Goal: Navigation & Orientation: Find specific page/section

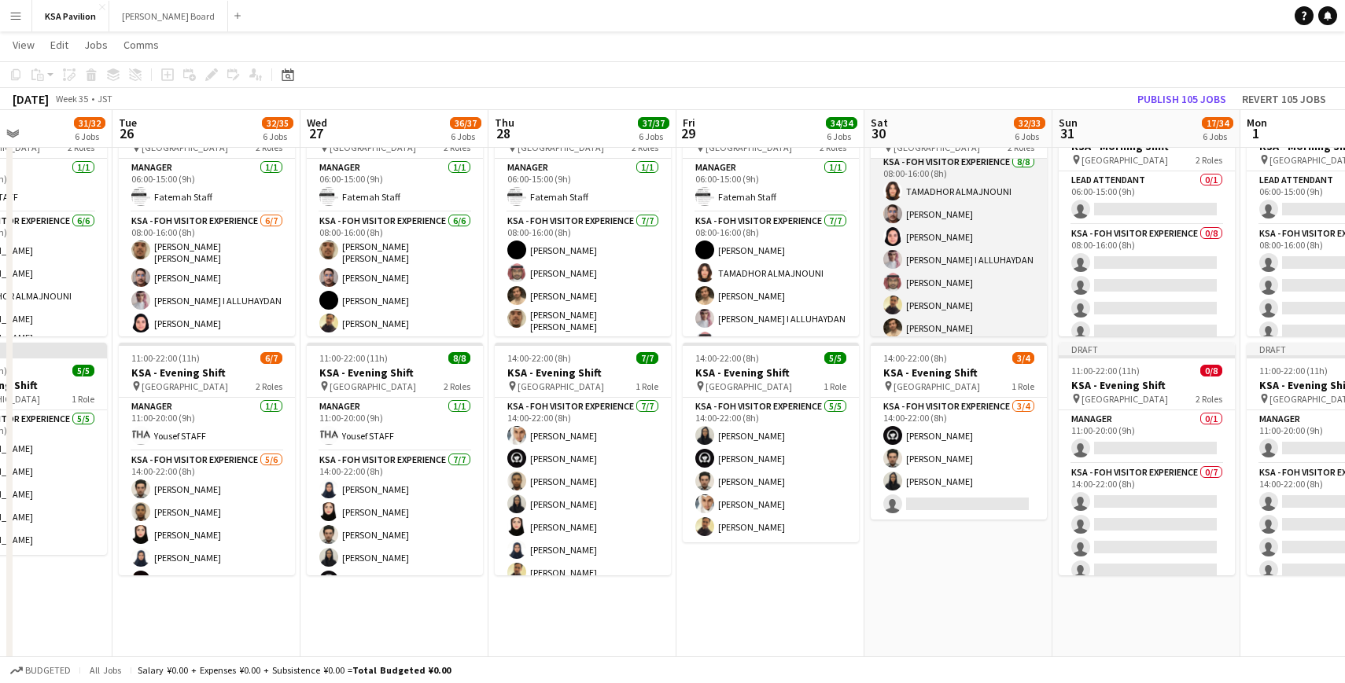
scroll to position [89, 0]
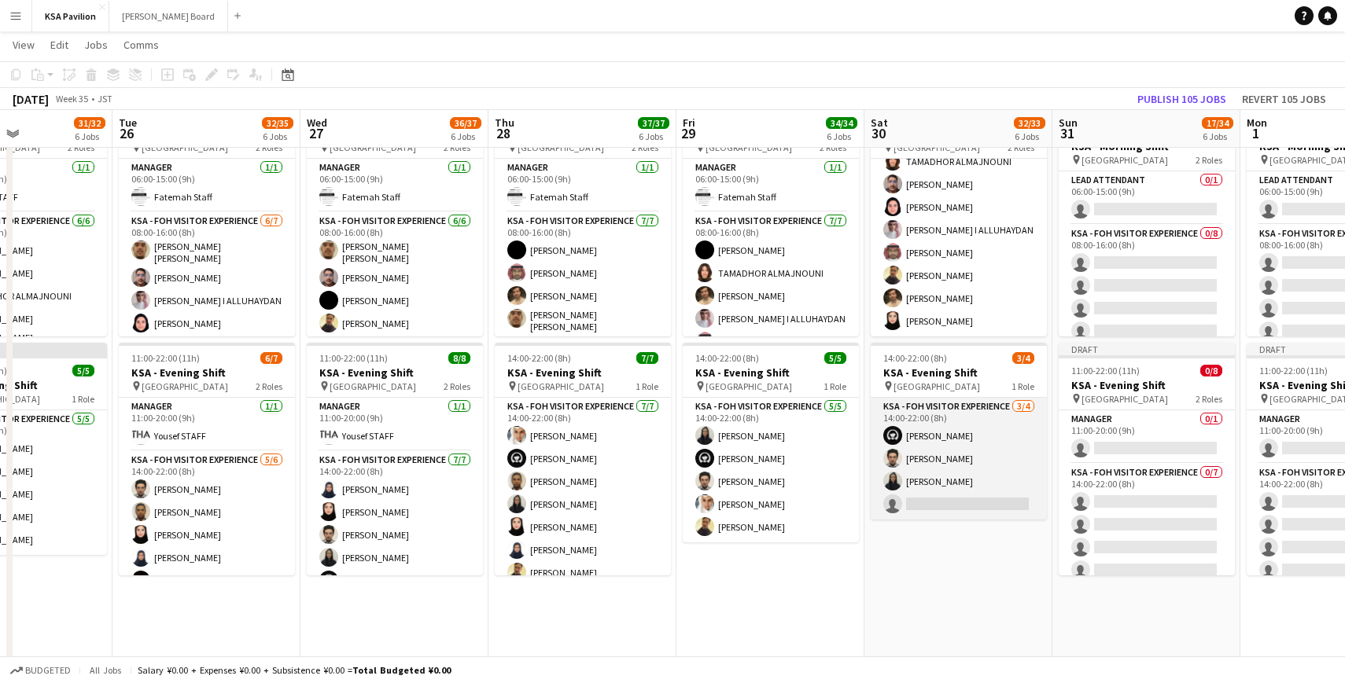
click at [933, 506] on app-card-role "KSA - FOH Visitor Experience [DATE] 14:00-22:00 (8h) [PERSON_NAME] [PERSON_NAME…" at bounding box center [959, 459] width 176 height 122
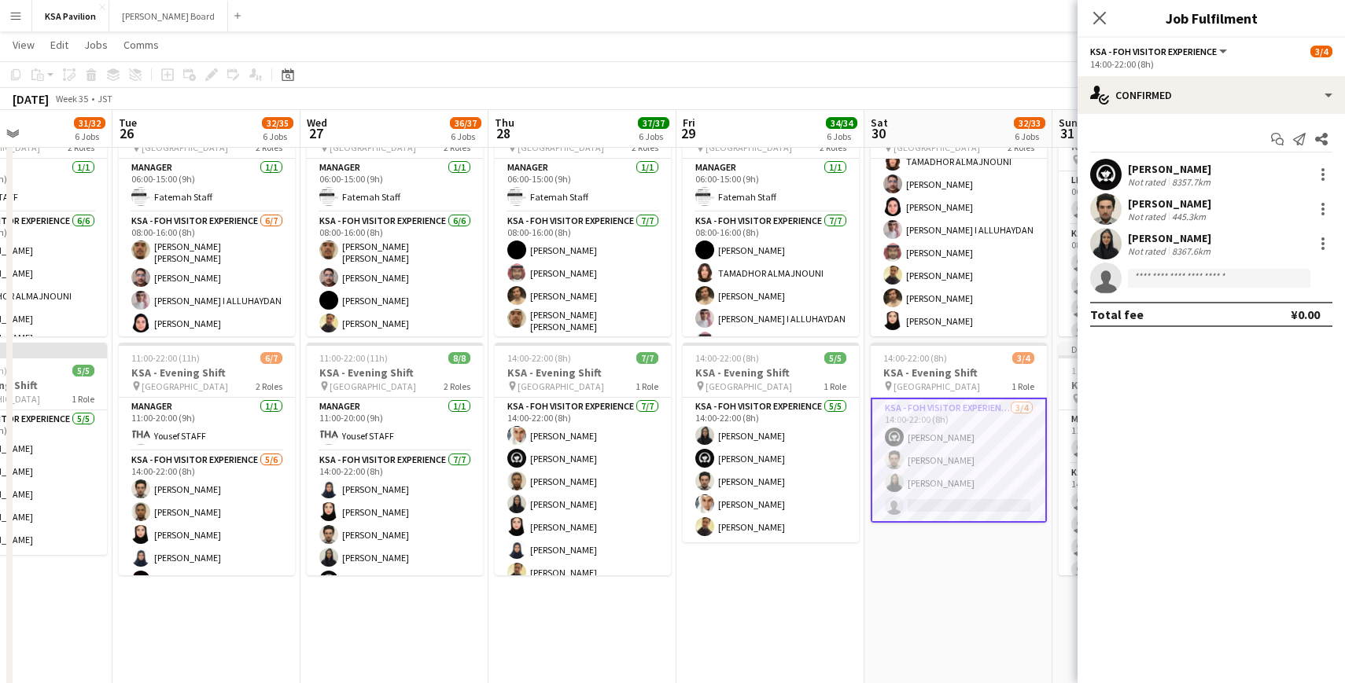
click at [930, 505] on app-card-role "KSA - FOH Visitor Experience [DATE] 14:00-22:00 (8h) [PERSON_NAME] [PERSON_NAME…" at bounding box center [959, 460] width 176 height 125
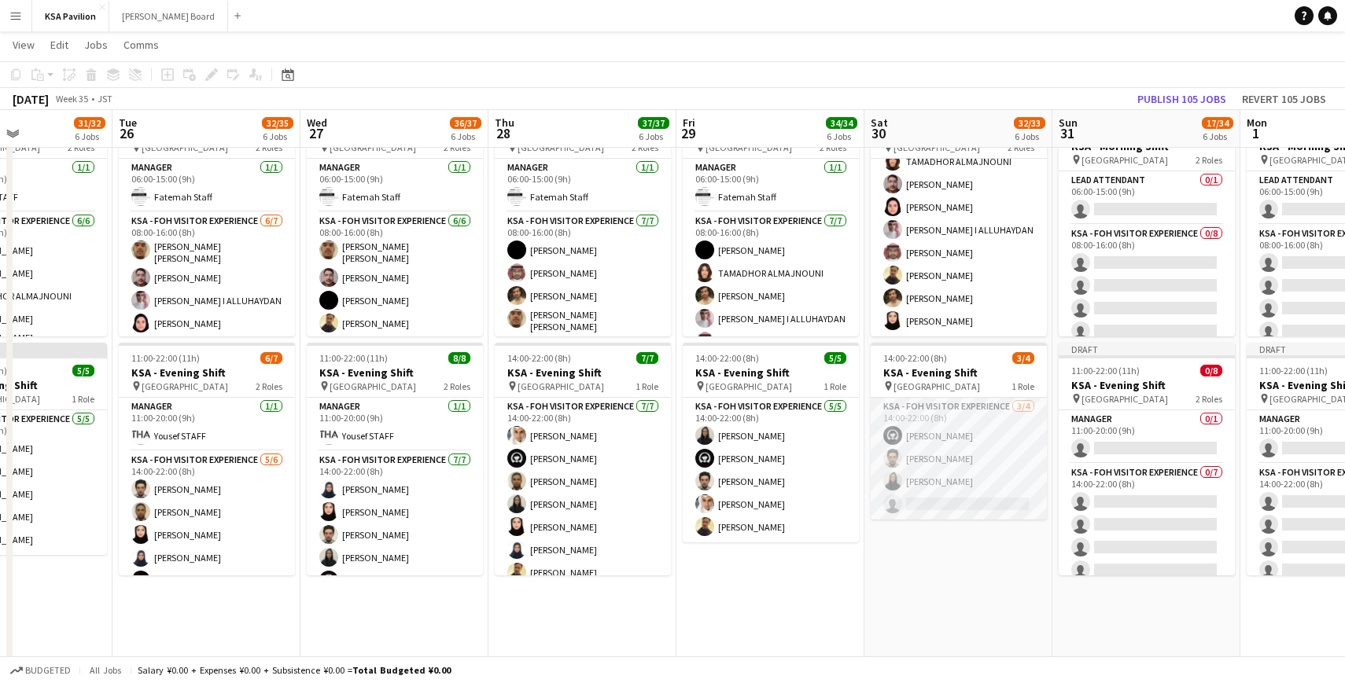
click at [930, 505] on app-card-role "KSA - FOH Visitor Experience [DATE] 14:00-22:00 (8h) [PERSON_NAME] [PERSON_NAME…" at bounding box center [959, 459] width 176 height 122
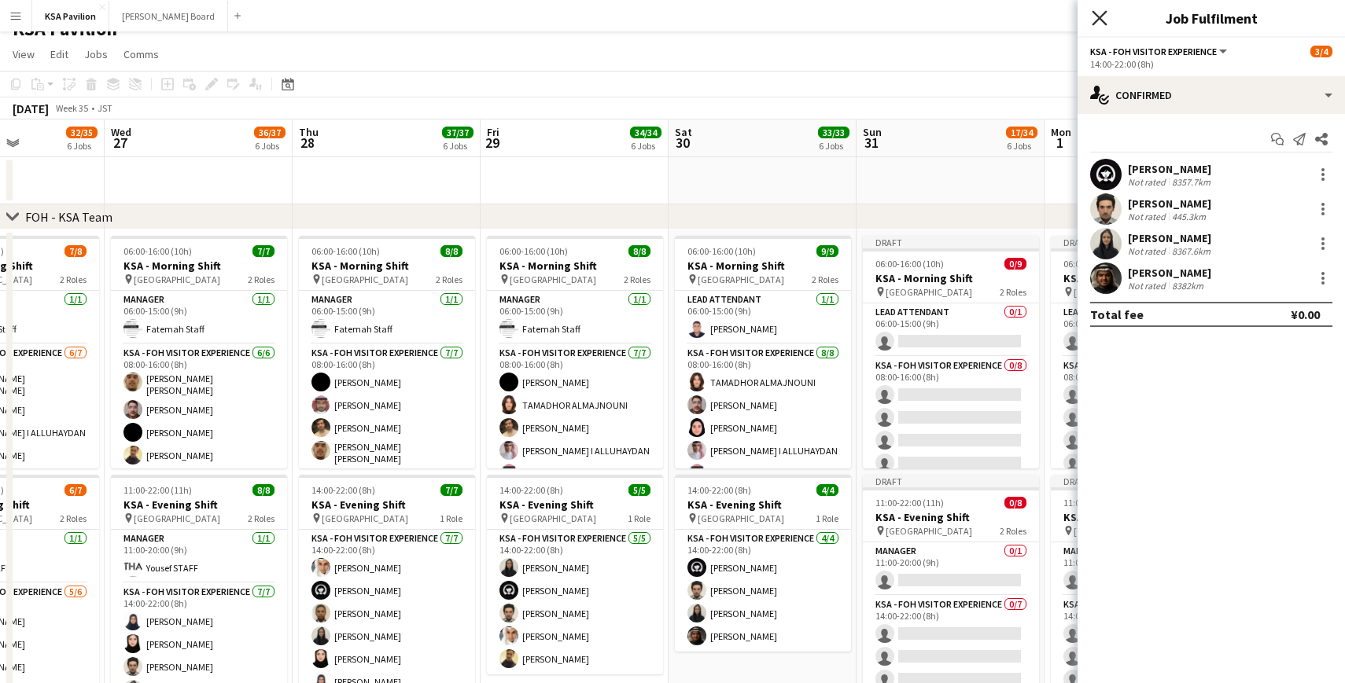
click at [1092, 17] on icon "Close pop-in" at bounding box center [1099, 17] width 15 height 15
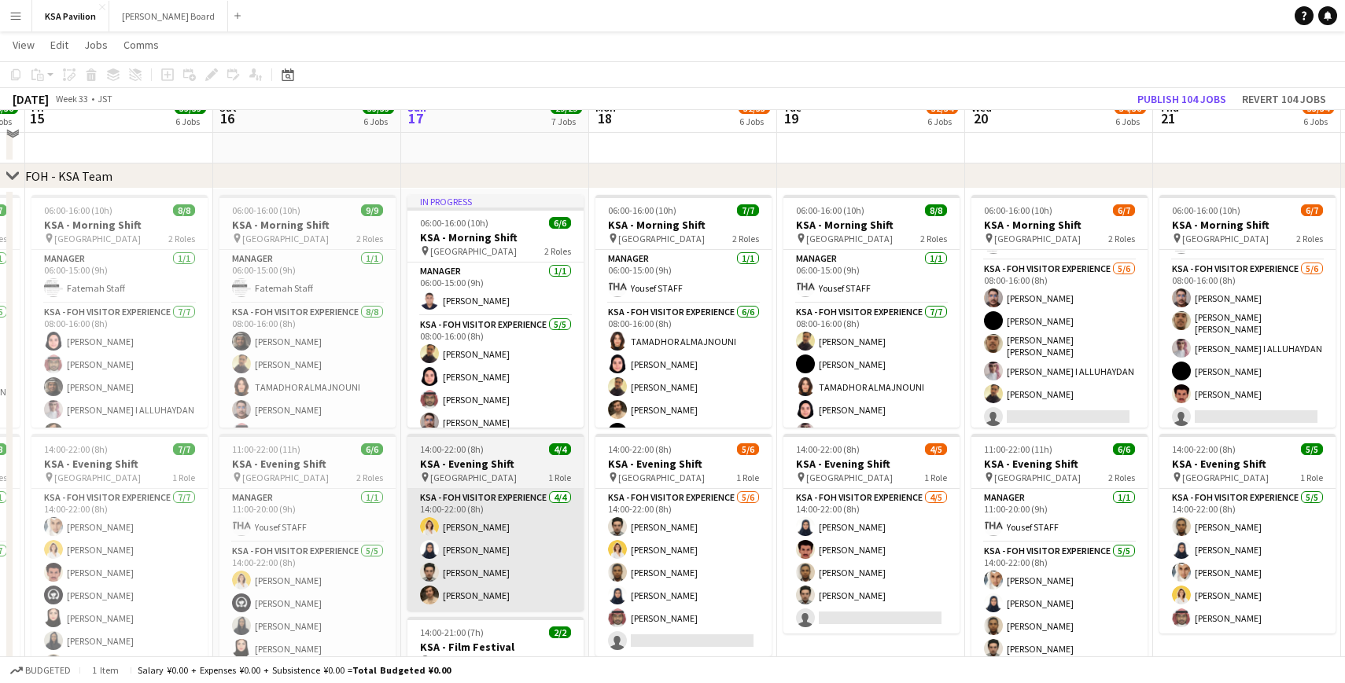
scroll to position [0, 0]
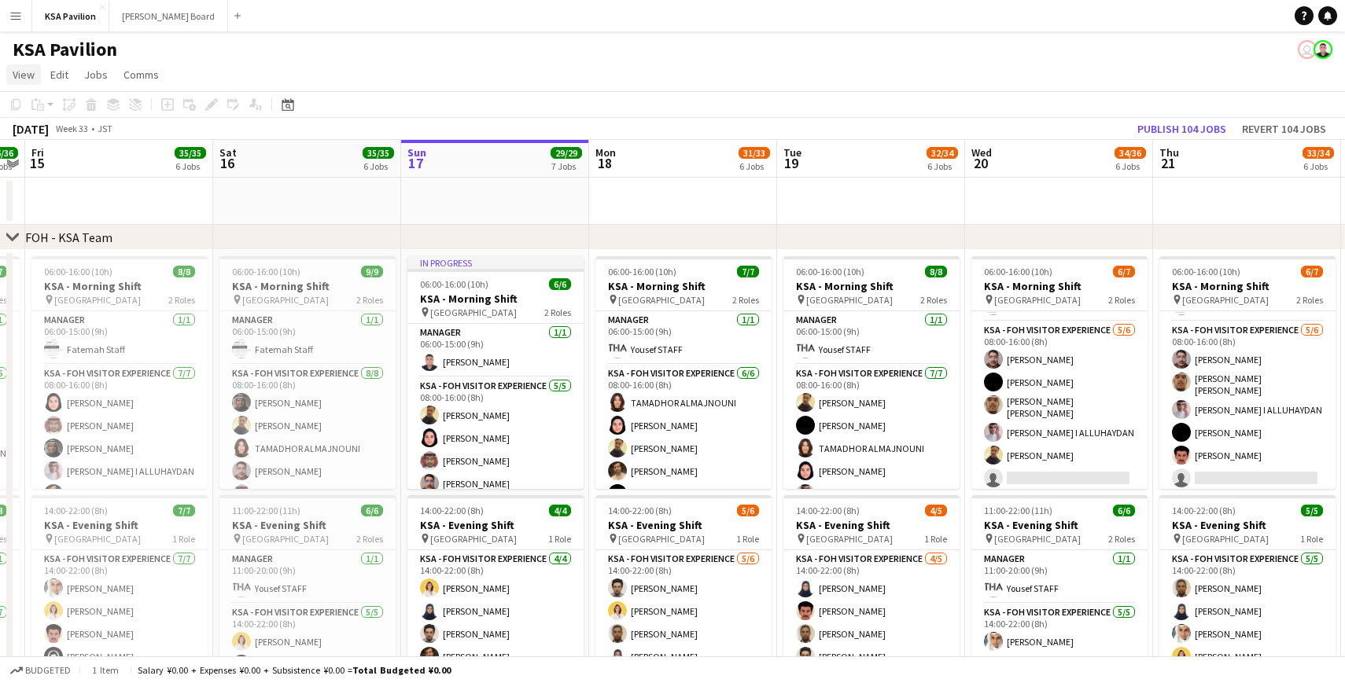
click at [24, 76] on span "View" at bounding box center [24, 75] width 22 height 14
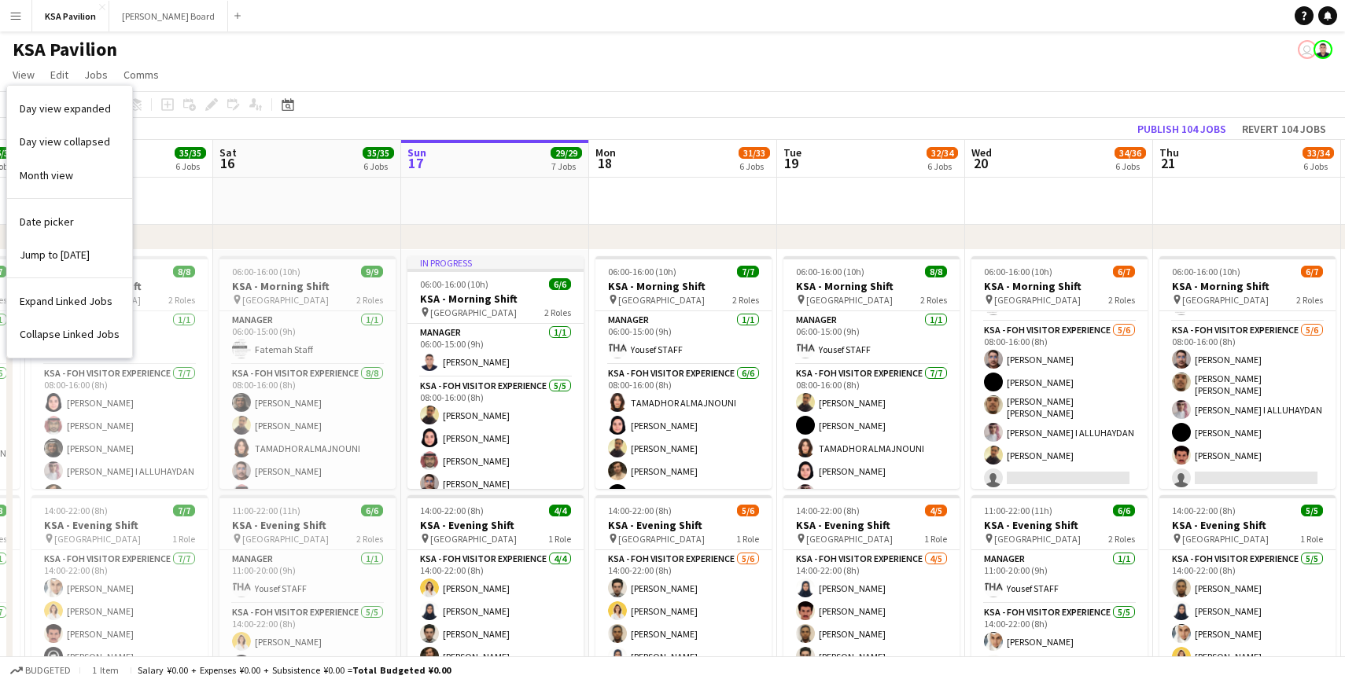
click at [237, 46] on div "KSA Pavilion user" at bounding box center [672, 46] width 1345 height 30
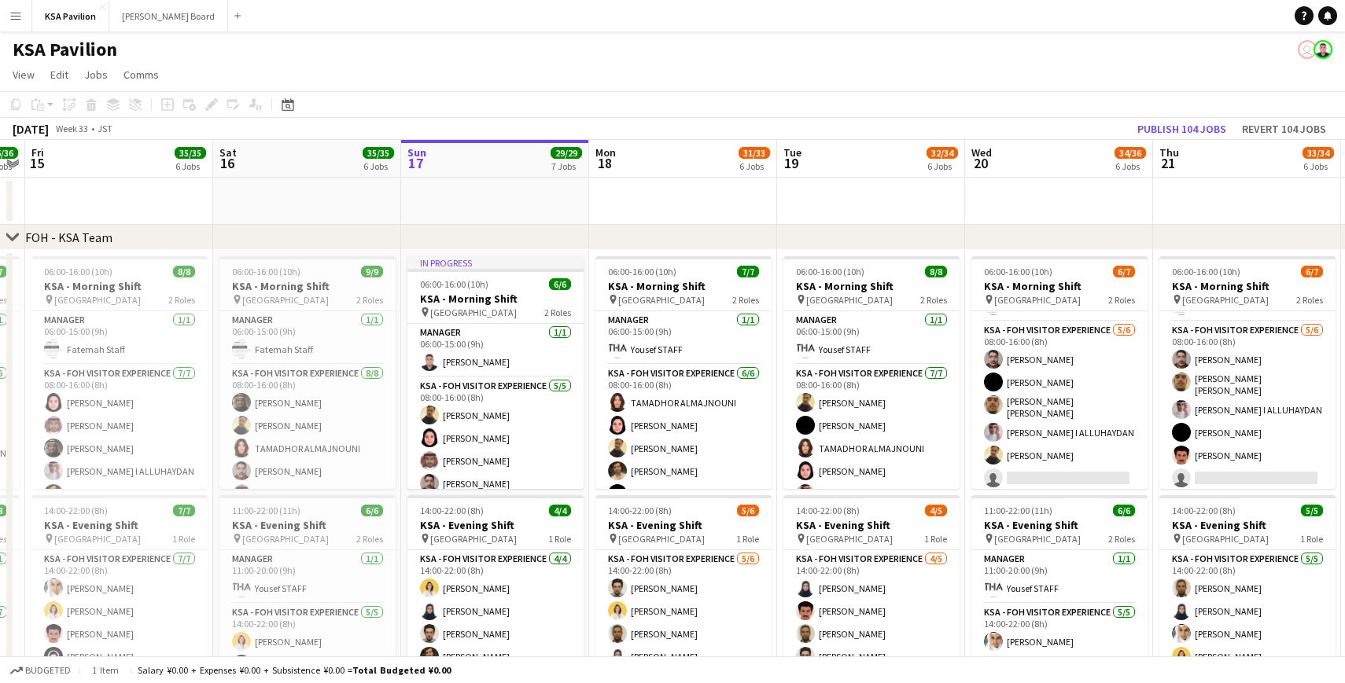
click at [24, 21] on button "Menu" at bounding box center [15, 15] width 31 height 31
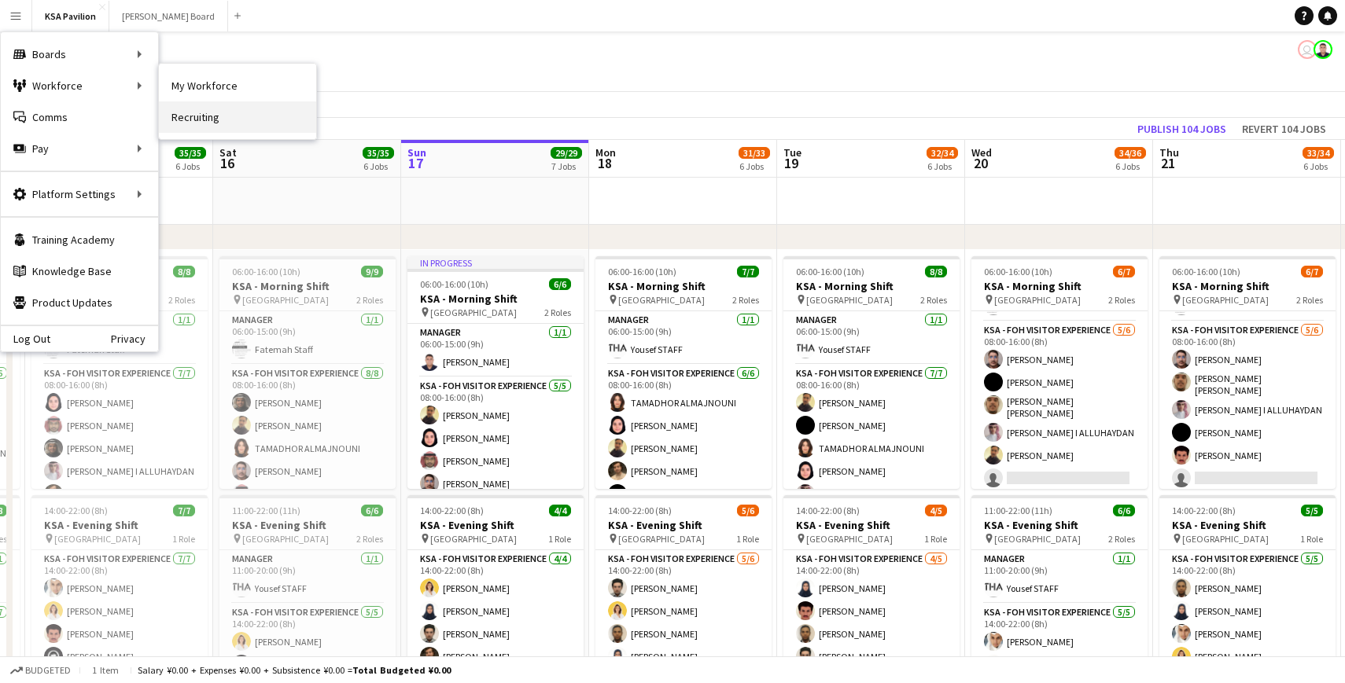
click at [194, 123] on link "Recruiting" at bounding box center [237, 116] width 157 height 31
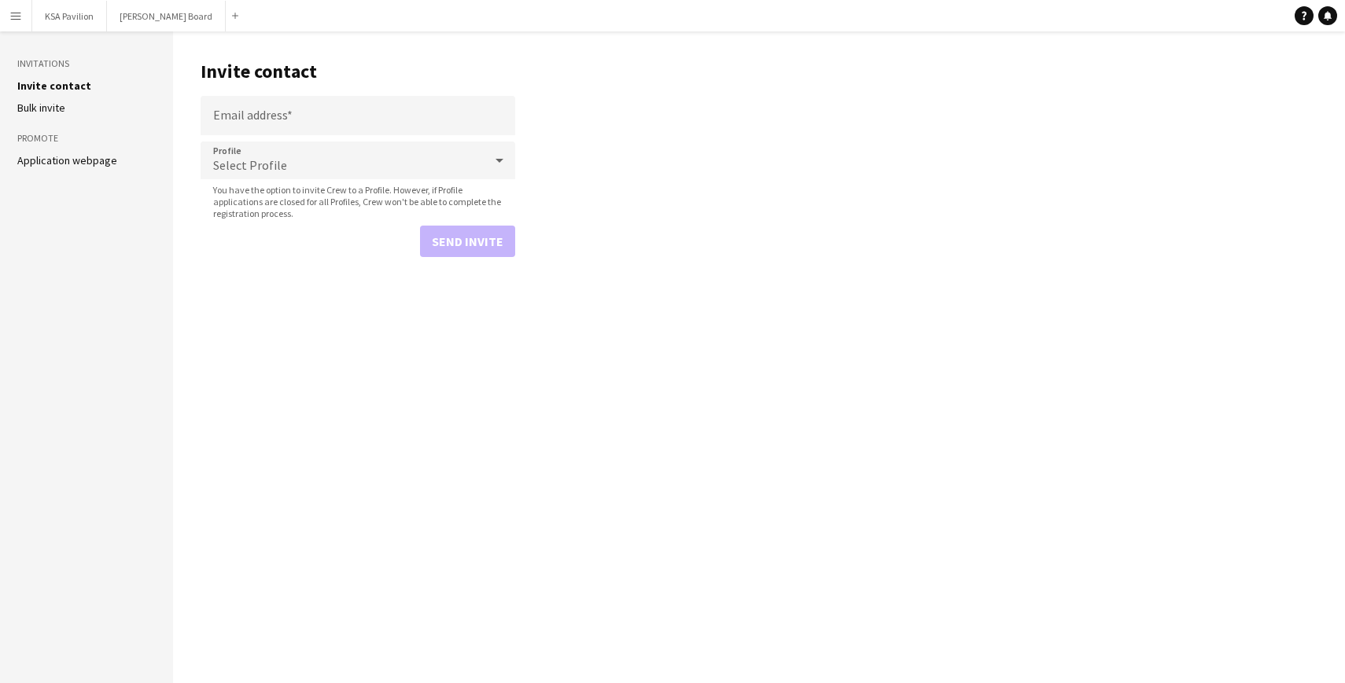
click at [19, 20] on app-icon "Menu" at bounding box center [15, 15] width 13 height 13
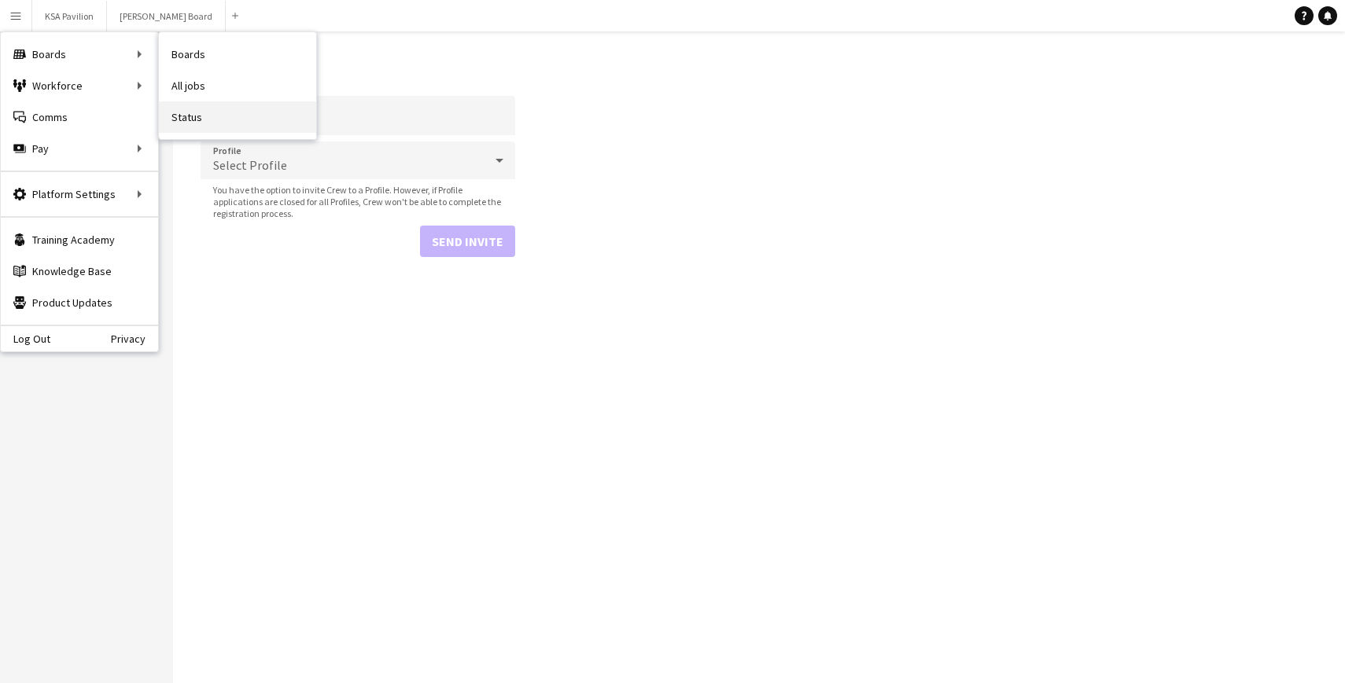
click at [197, 108] on link "Status" at bounding box center [237, 116] width 157 height 31
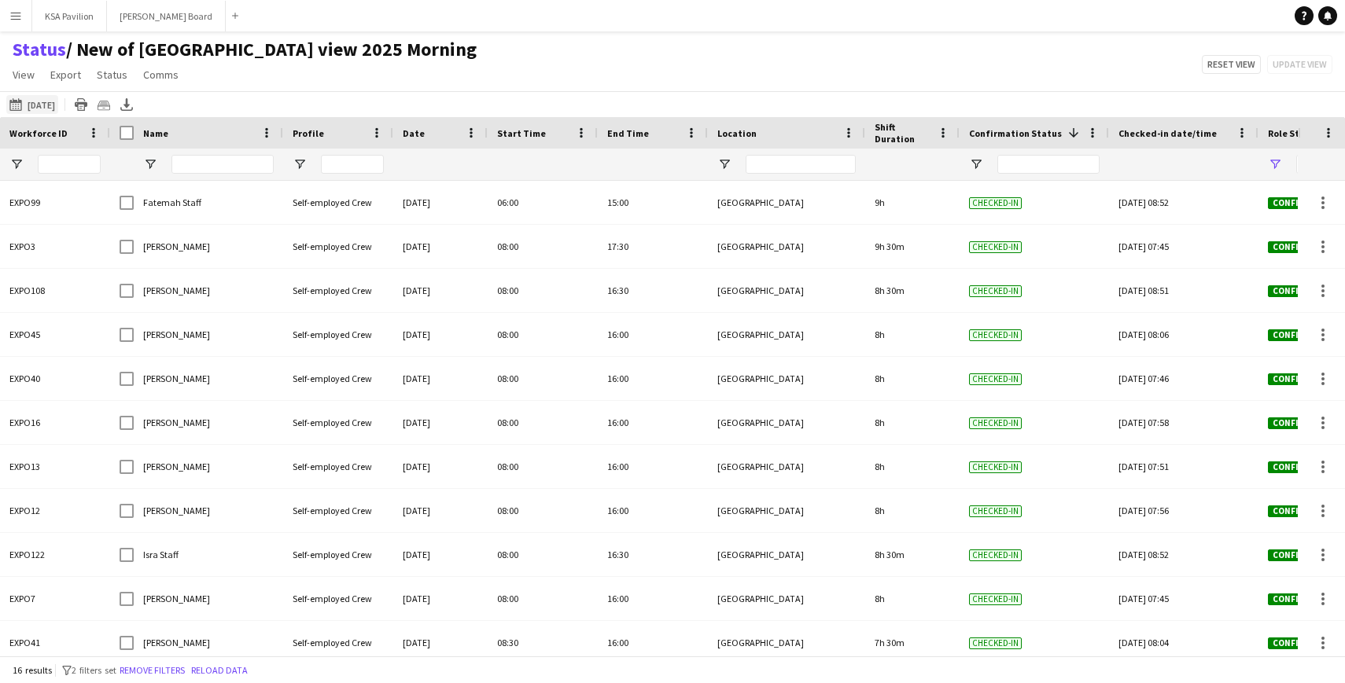
click at [33, 95] on button "This Week [DATE]" at bounding box center [32, 104] width 52 height 19
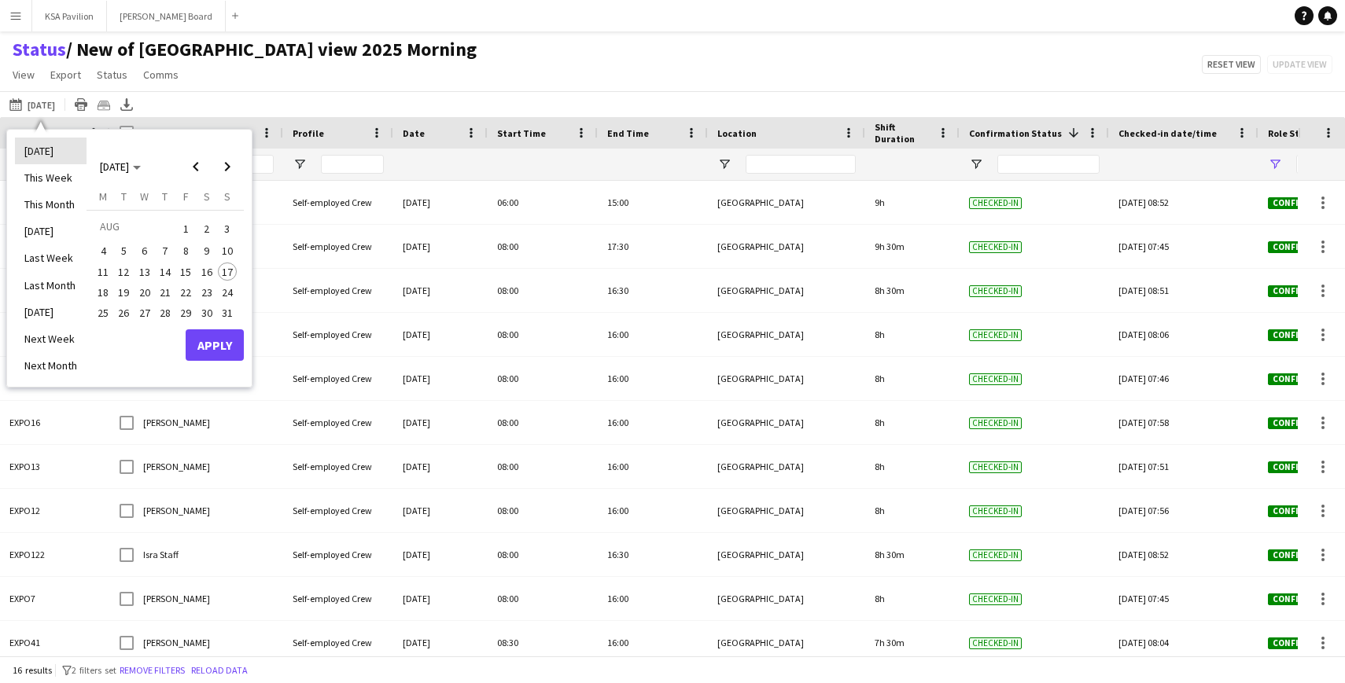
click at [59, 156] on li "[DATE]" at bounding box center [51, 151] width 72 height 27
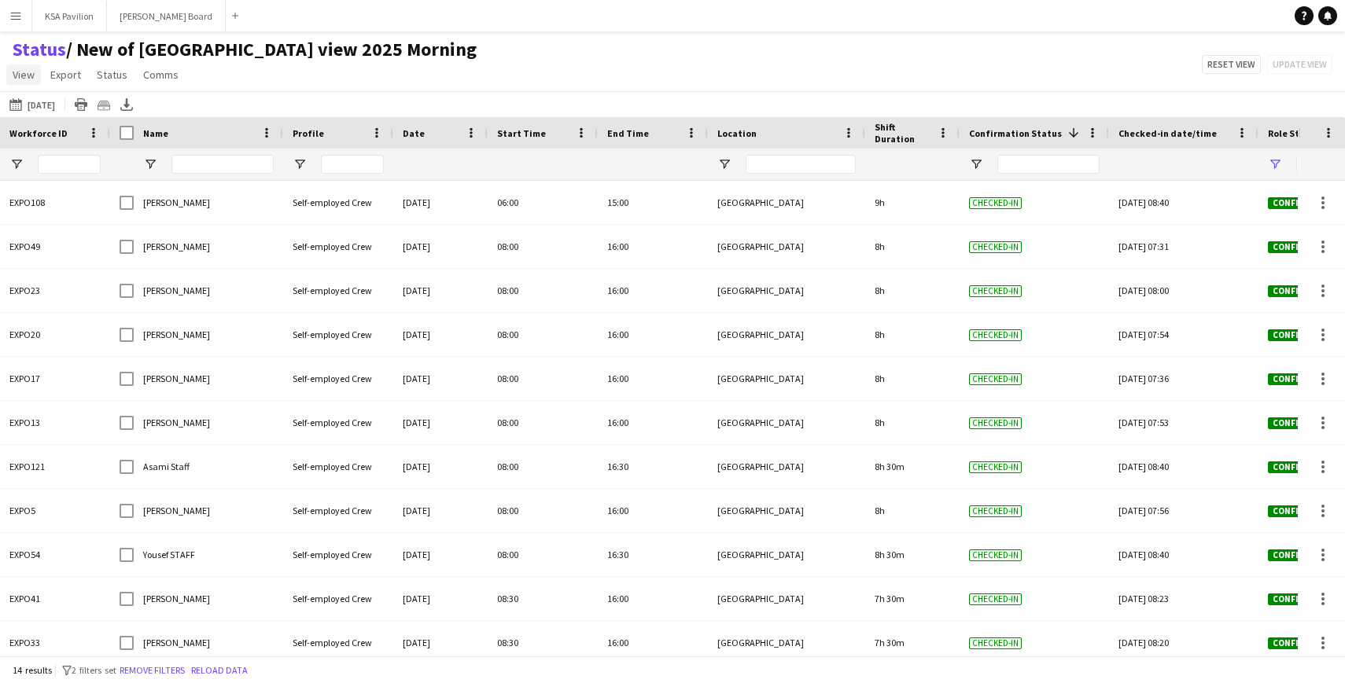
click at [24, 75] on span "View" at bounding box center [24, 75] width 22 height 14
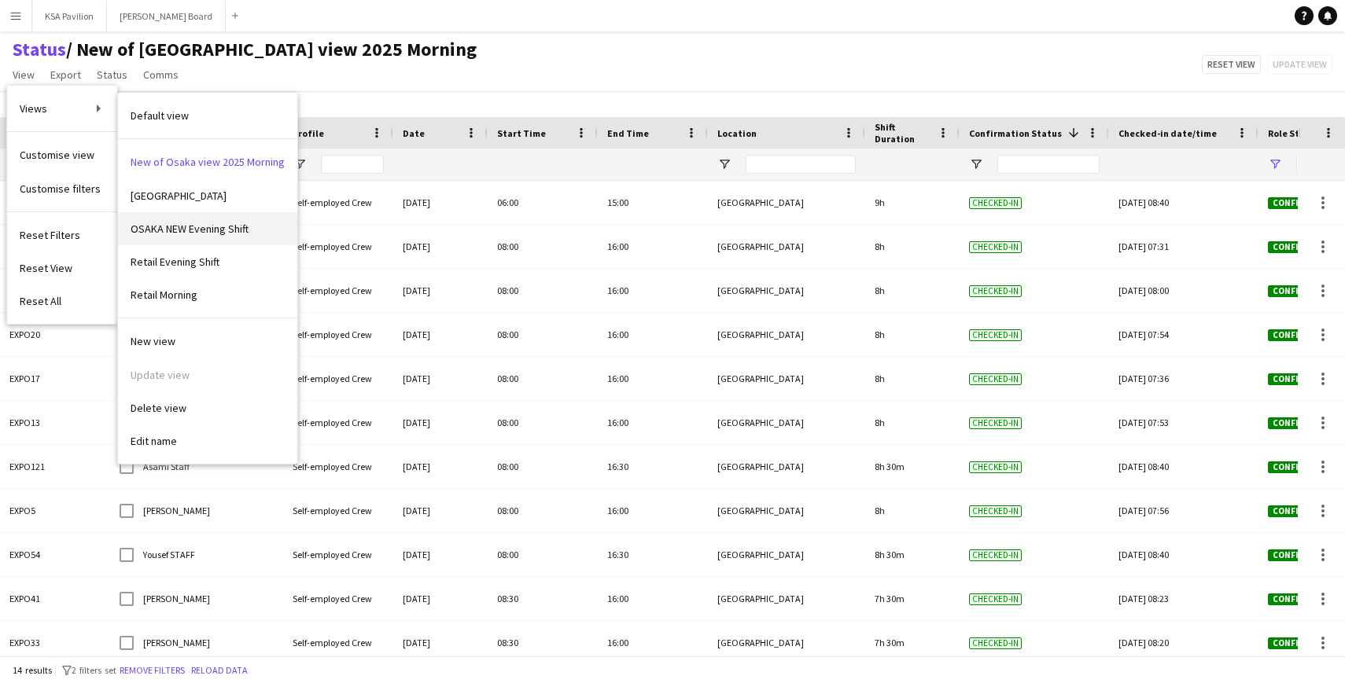
click at [268, 233] on link "OSAKA NEW Evening Shift" at bounding box center [207, 228] width 179 height 33
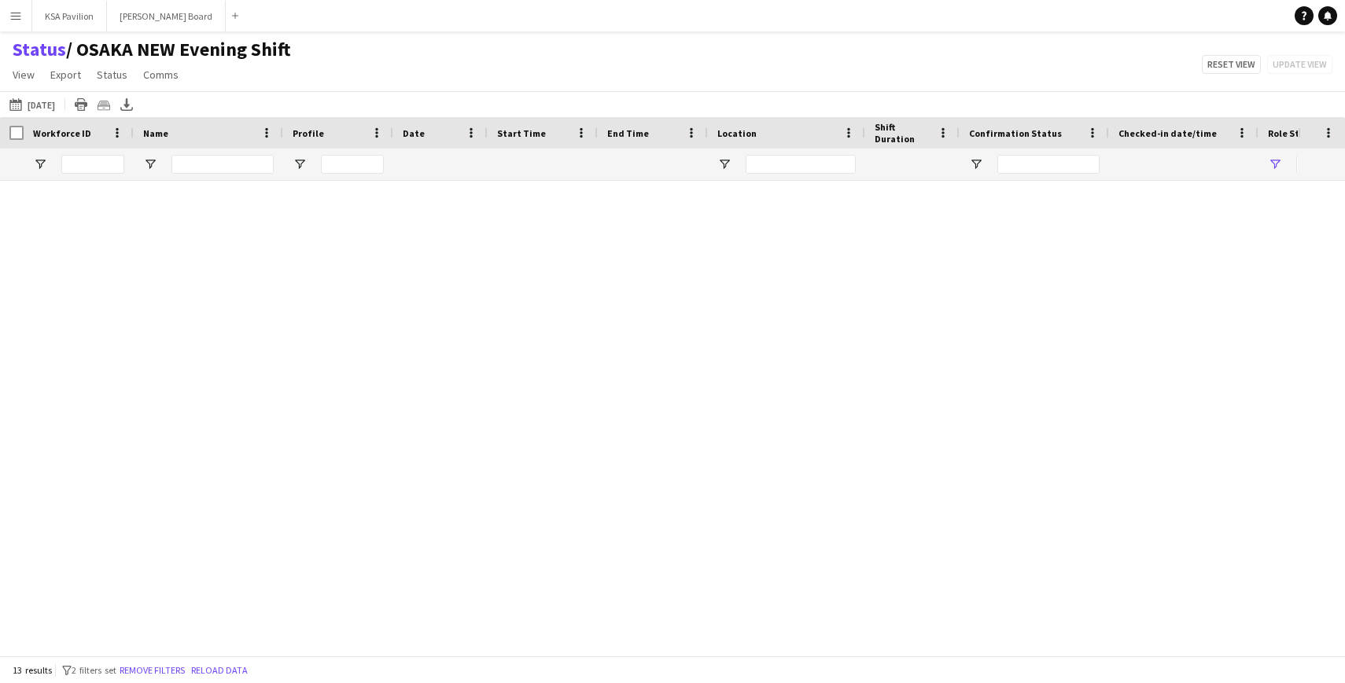
type input "**********"
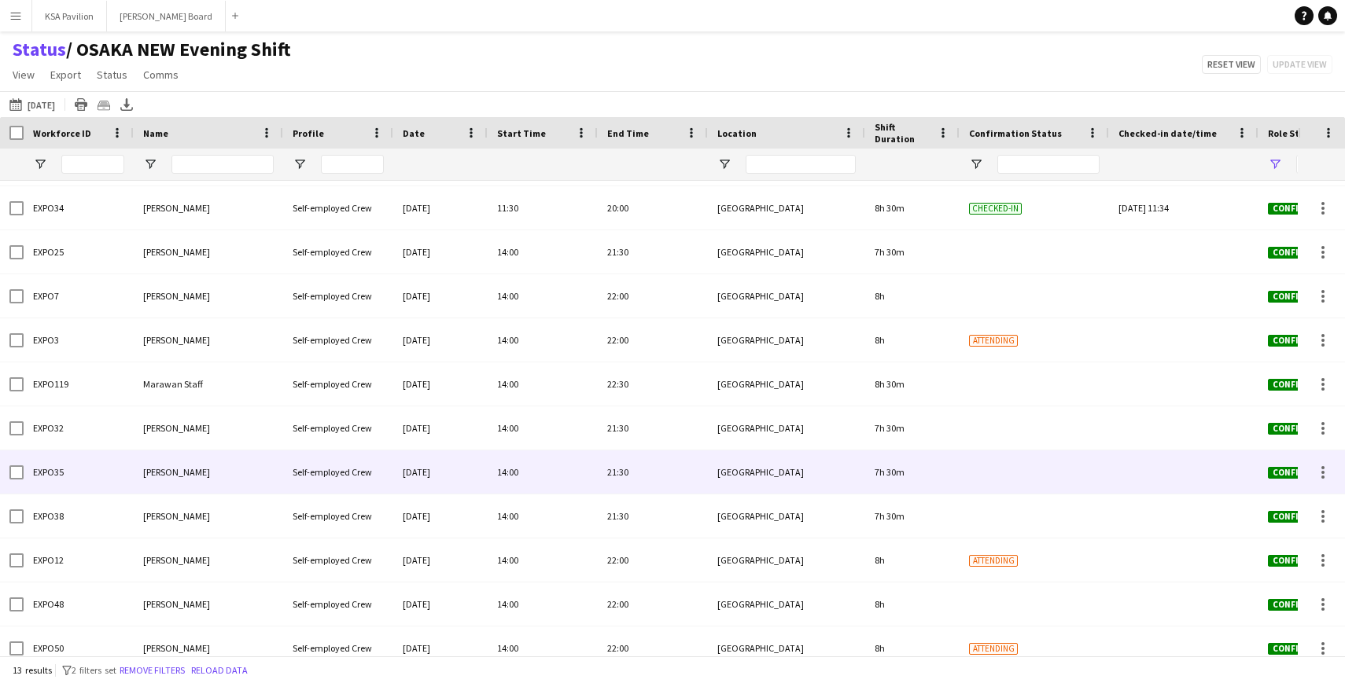
scroll to position [98, 0]
